Goal: Information Seeking & Learning: Compare options

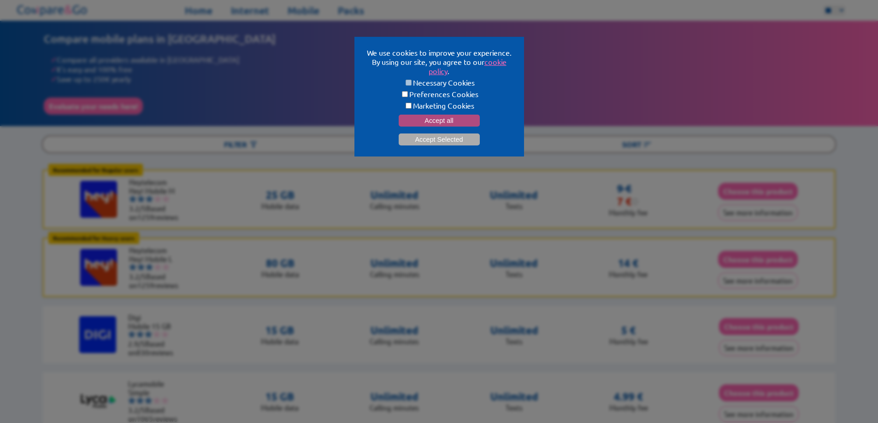
click at [456, 115] on button "Accept all" at bounding box center [439, 121] width 81 height 12
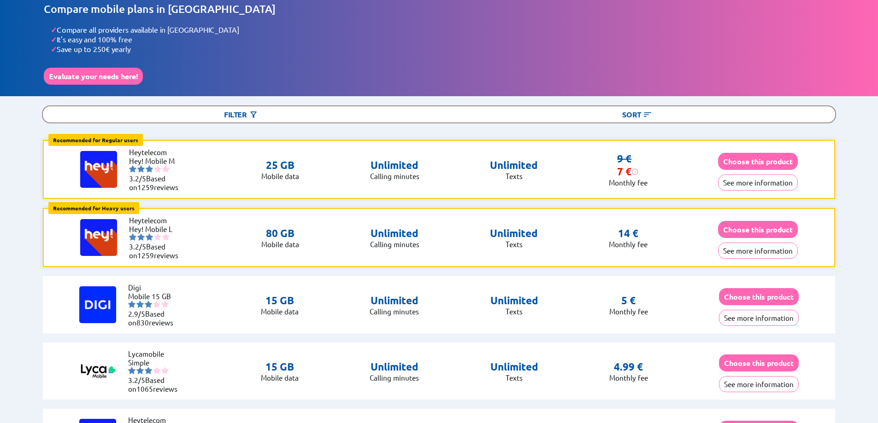
scroll to position [46, 0]
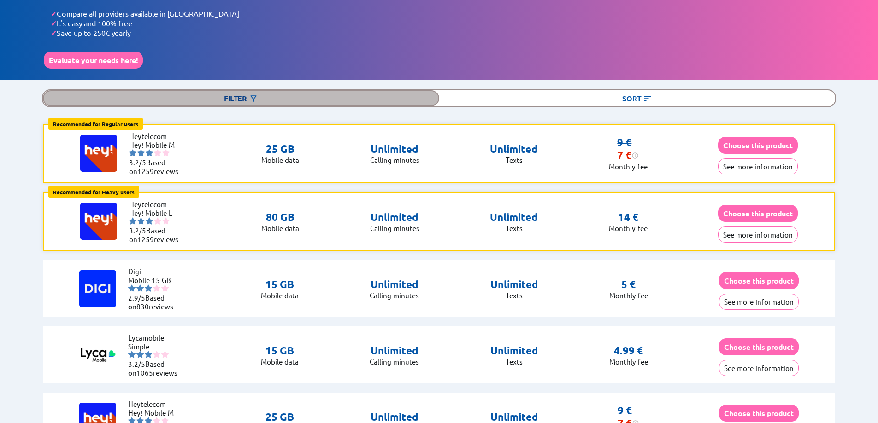
click at [252, 96] on img at bounding box center [253, 98] width 9 height 9
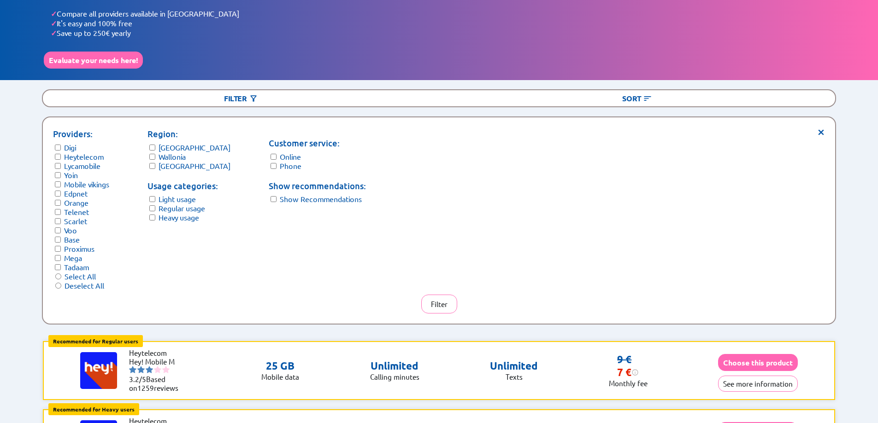
click at [169, 154] on label "Wallonia" at bounding box center [171, 156] width 27 height 9
click at [165, 145] on label "[GEOGRAPHIC_DATA]" at bounding box center [194, 147] width 72 height 9
click at [821, 129] on span "×" at bounding box center [821, 131] width 8 height 7
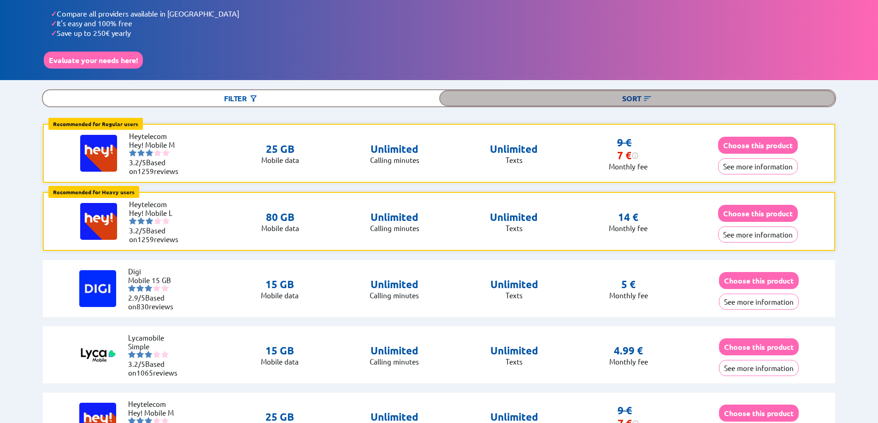
click at [645, 96] on img at bounding box center [647, 98] width 9 height 9
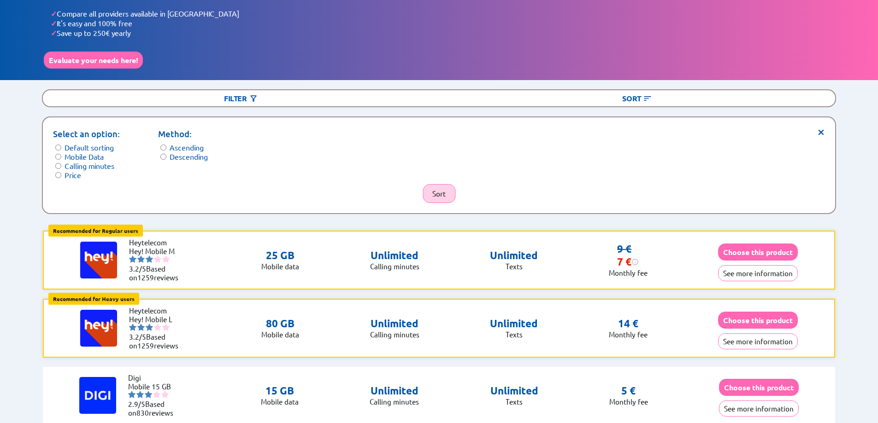
click at [435, 188] on button "Sort" at bounding box center [438, 193] width 33 height 19
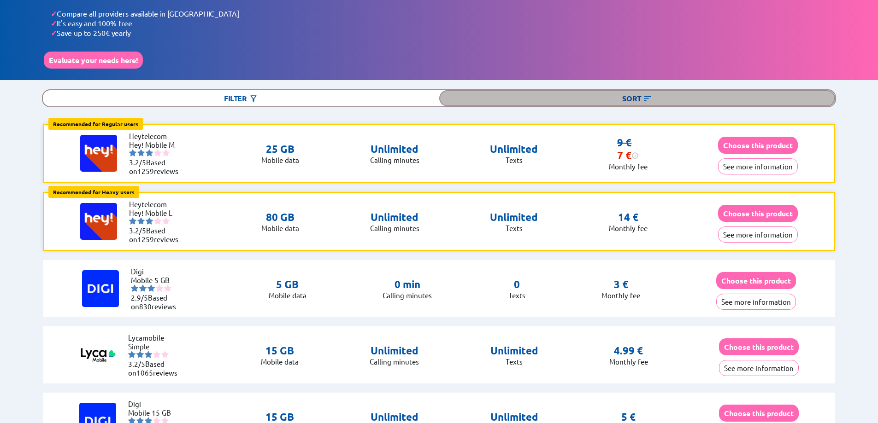
click at [629, 94] on div "Sort" at bounding box center [637, 98] width 396 height 16
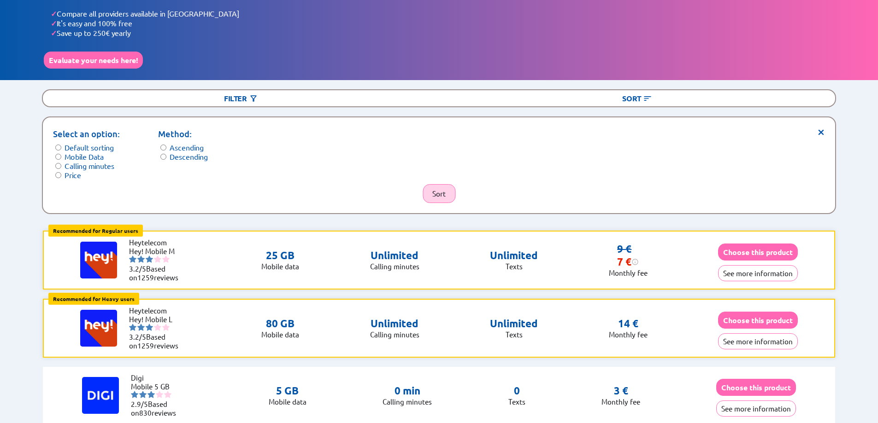
click at [440, 186] on button "Sort" at bounding box center [438, 193] width 33 height 19
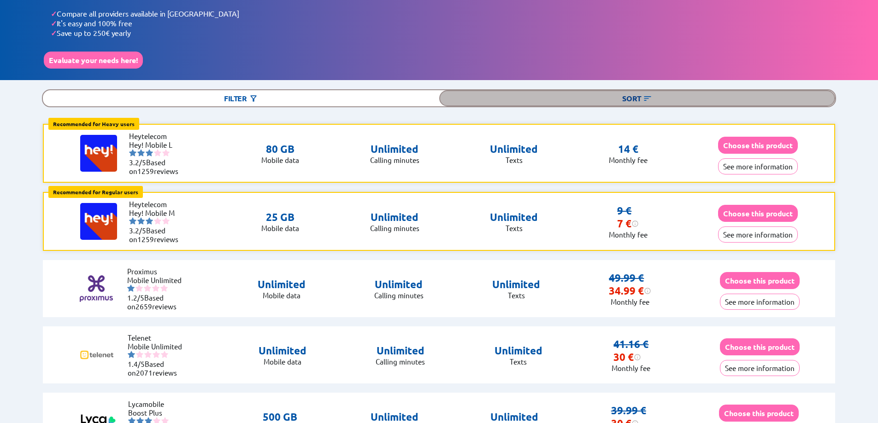
click at [639, 93] on div "Sort" at bounding box center [637, 98] width 396 height 16
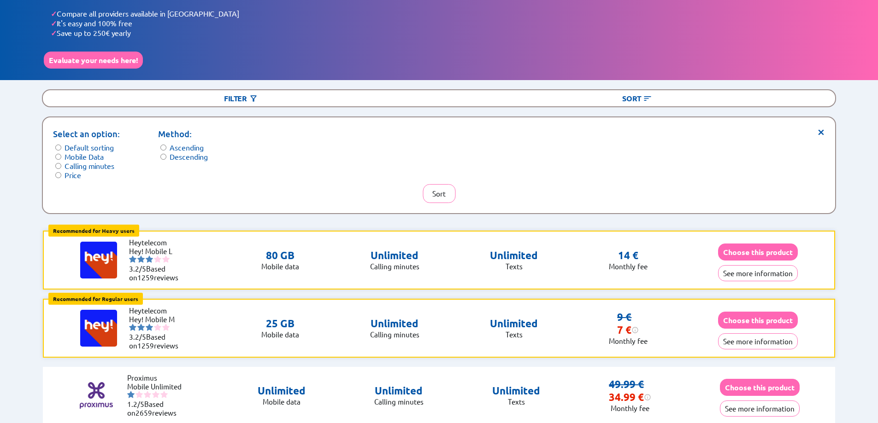
click at [190, 143] on label "Ascending" at bounding box center [187, 147] width 34 height 9
click at [439, 187] on button "Sort" at bounding box center [438, 193] width 33 height 19
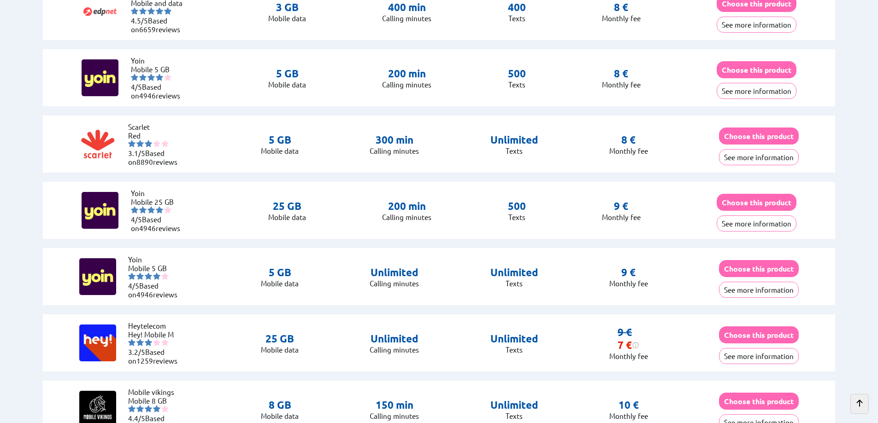
scroll to position [599, 0]
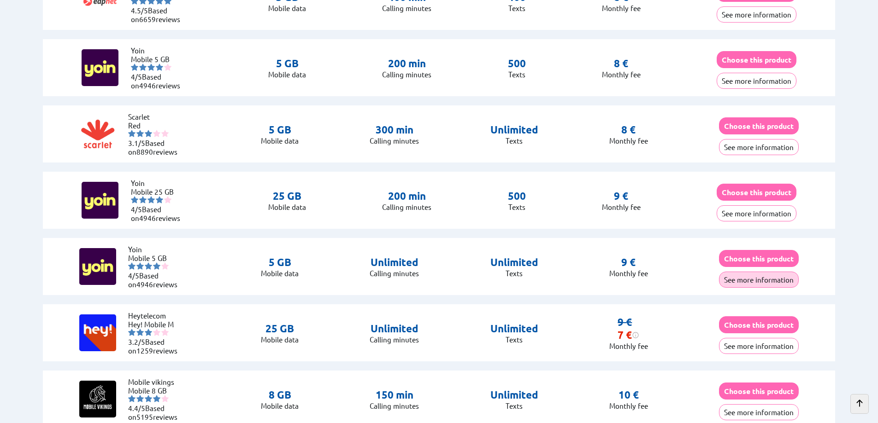
click at [738, 277] on button "See more information" at bounding box center [759, 280] width 80 height 16
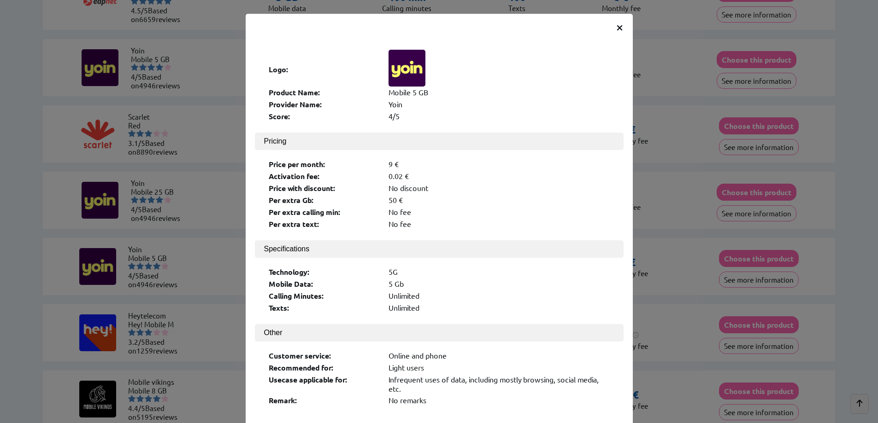
click at [617, 31] on span "×" at bounding box center [620, 26] width 8 height 17
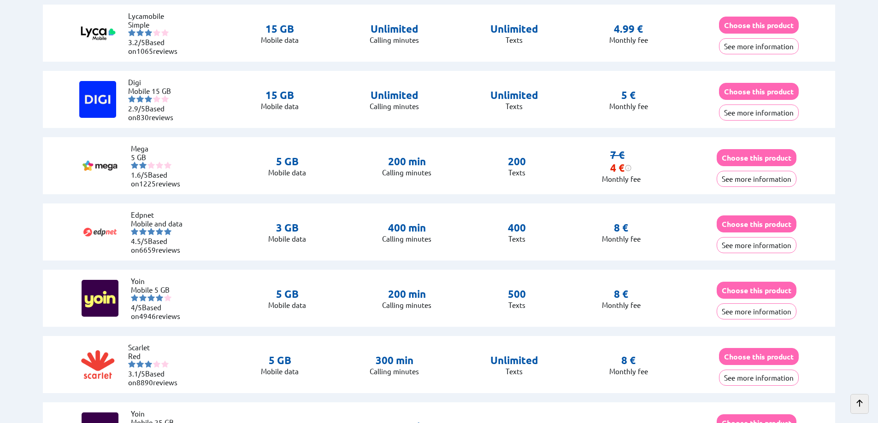
scroll to position [369, 0]
click at [727, 241] on button "See more information" at bounding box center [756, 245] width 80 height 16
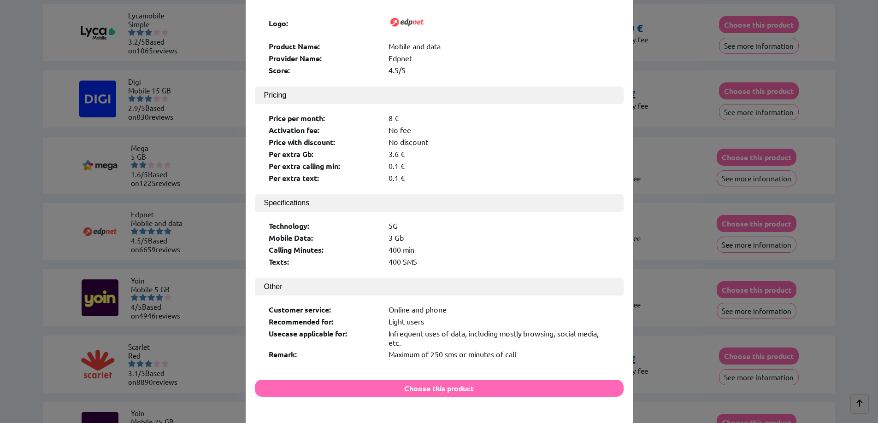
scroll to position [0, 0]
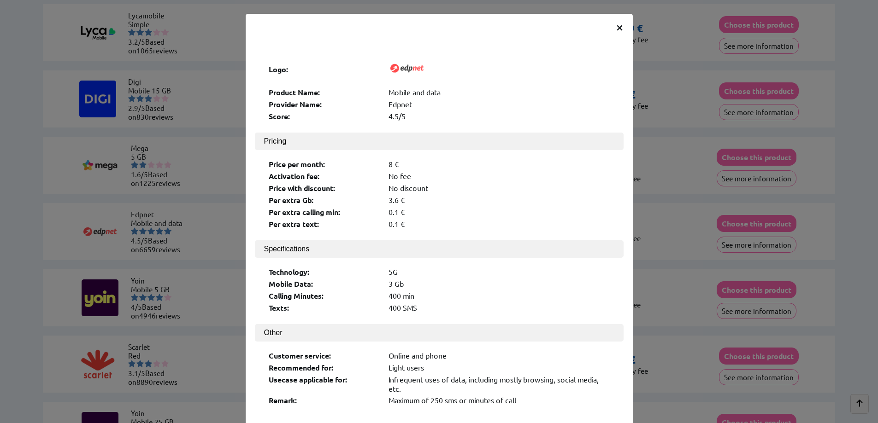
click at [616, 30] on span "×" at bounding box center [620, 26] width 8 height 17
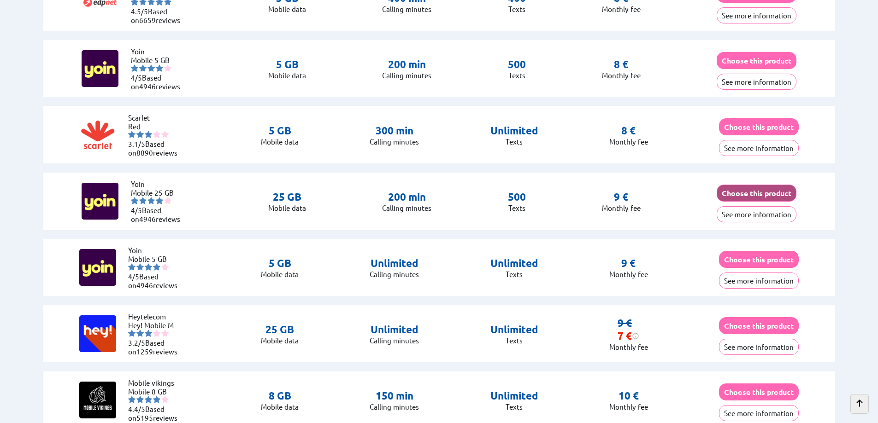
scroll to position [599, 0]
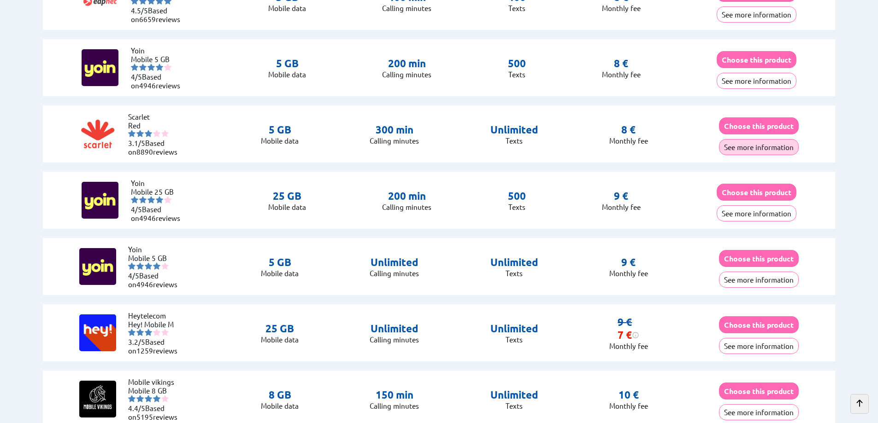
click at [742, 145] on button "See more information" at bounding box center [759, 147] width 80 height 16
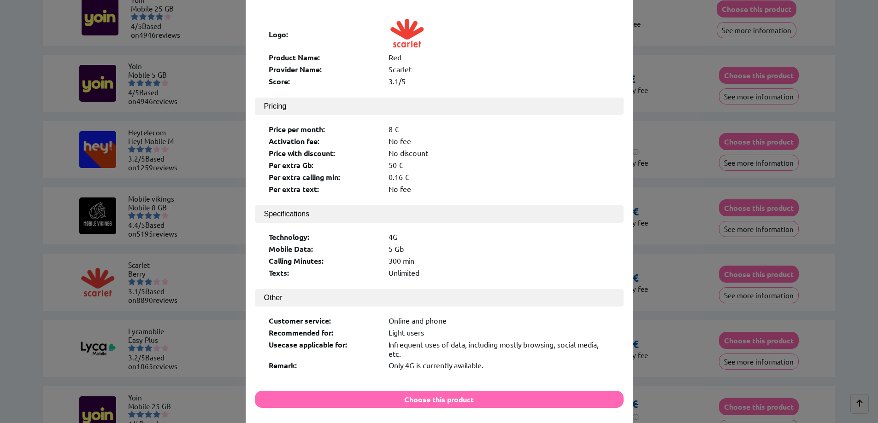
scroll to position [0, 0]
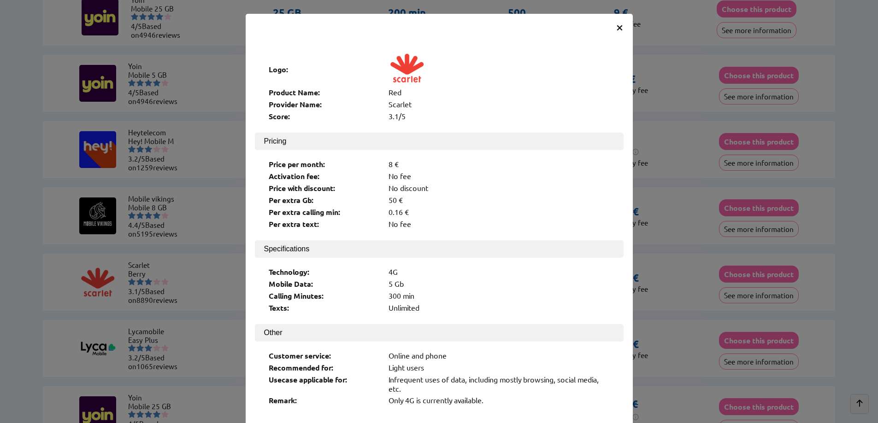
click at [617, 28] on span "×" at bounding box center [620, 26] width 8 height 17
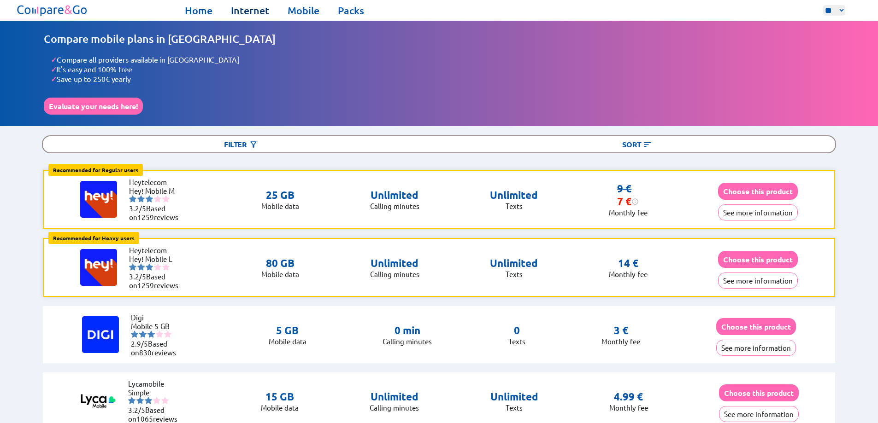
click at [256, 8] on link "Internet" at bounding box center [250, 10] width 38 height 13
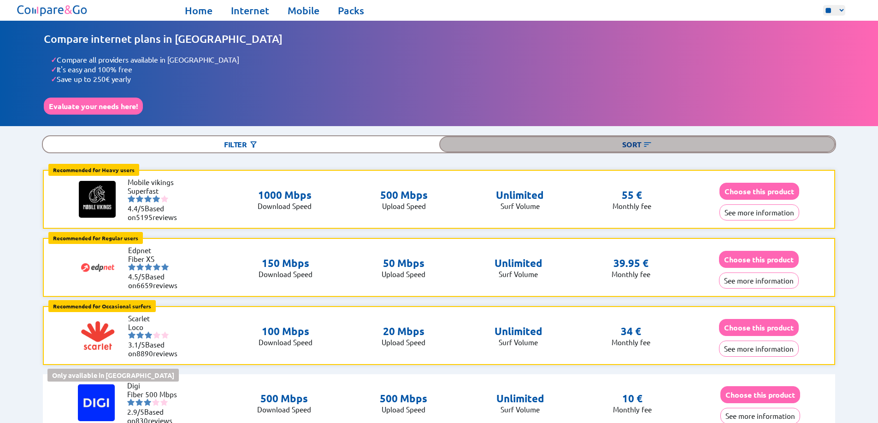
click at [640, 144] on div "Sort" at bounding box center [637, 144] width 396 height 16
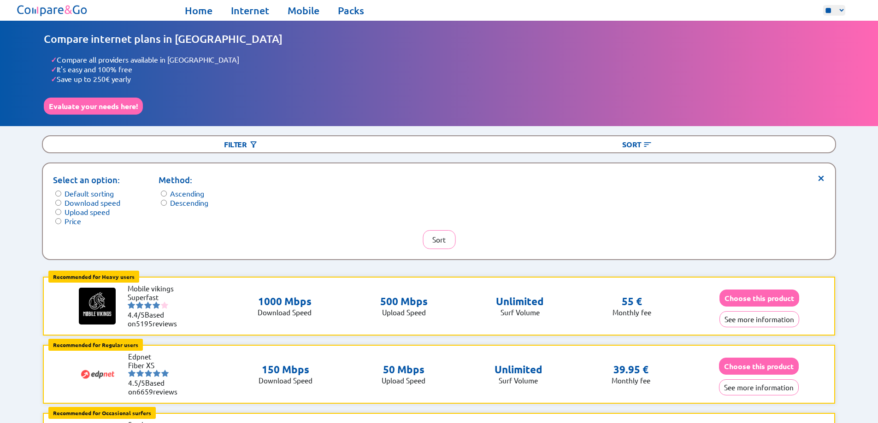
click at [77, 219] on label "Price" at bounding box center [73, 221] width 17 height 9
click at [444, 235] on button "Sort" at bounding box center [438, 239] width 33 height 19
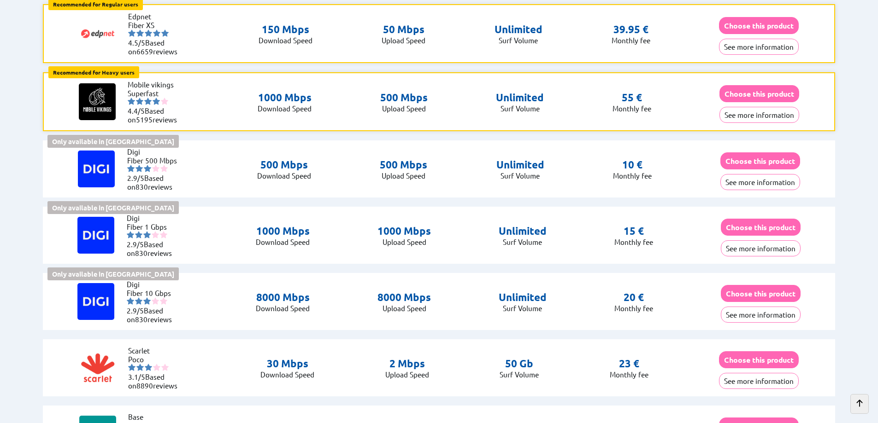
scroll to position [230, 0]
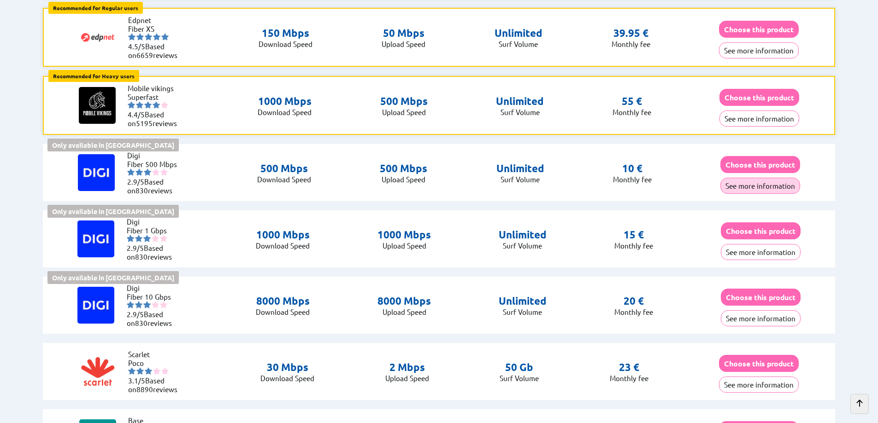
click at [754, 186] on button "See more information" at bounding box center [760, 186] width 80 height 16
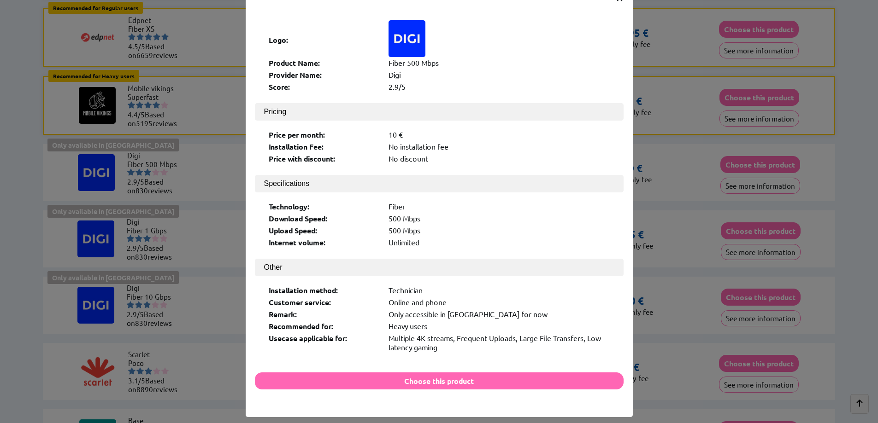
scroll to position [45, 0]
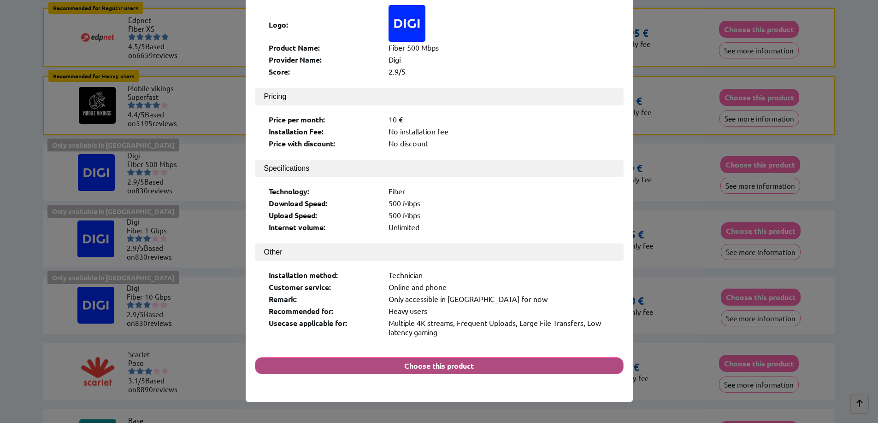
click at [447, 358] on button "Choose this product" at bounding box center [439, 366] width 369 height 17
